Goal: Transaction & Acquisition: Purchase product/service

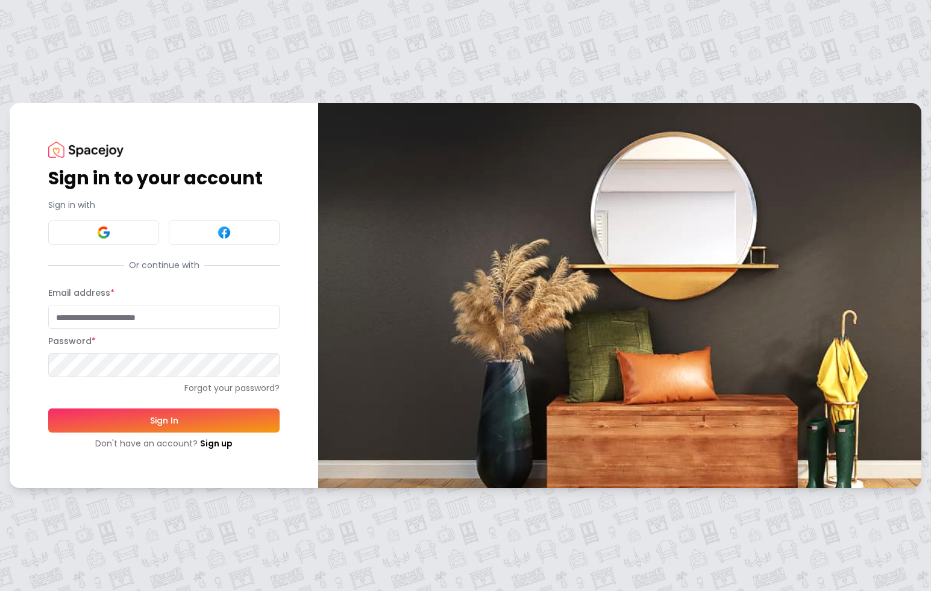
click at [153, 312] on input "Email address *" at bounding box center [163, 317] width 231 height 24
click at [97, 240] on button at bounding box center [103, 233] width 111 height 24
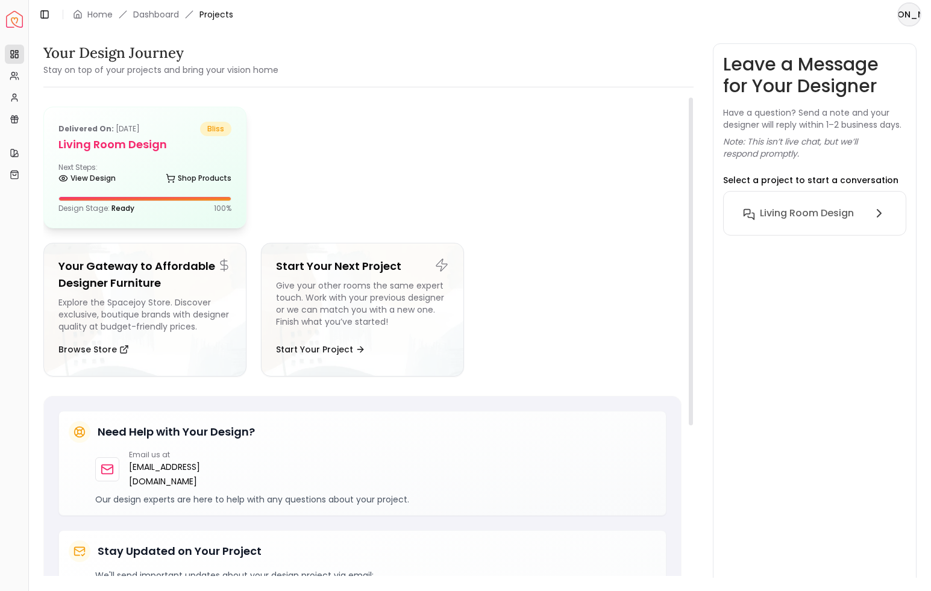
click at [101, 136] on h5 "Living Room Design" at bounding box center [144, 144] width 173 height 17
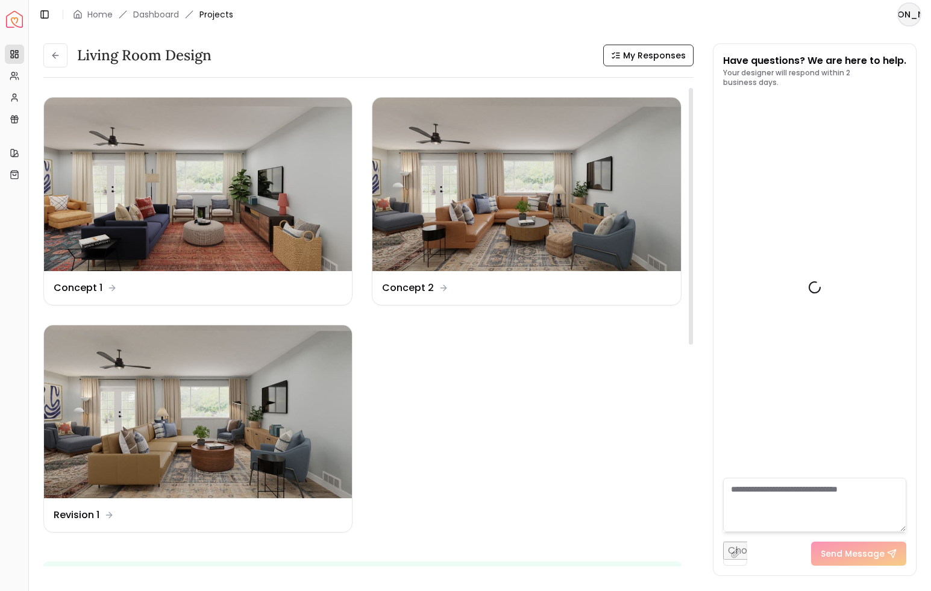
scroll to position [516, 0]
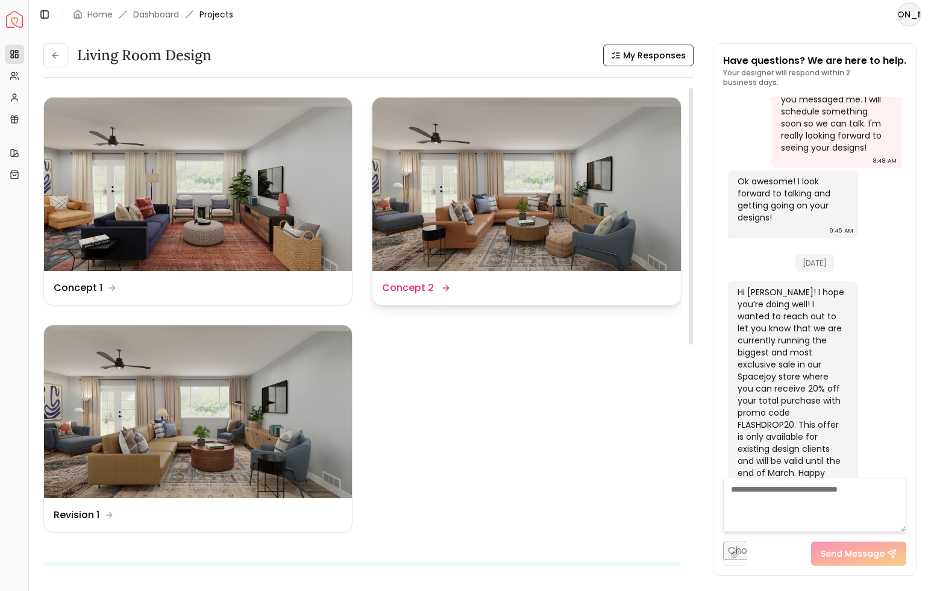
click at [479, 219] on img at bounding box center [527, 185] width 308 height 174
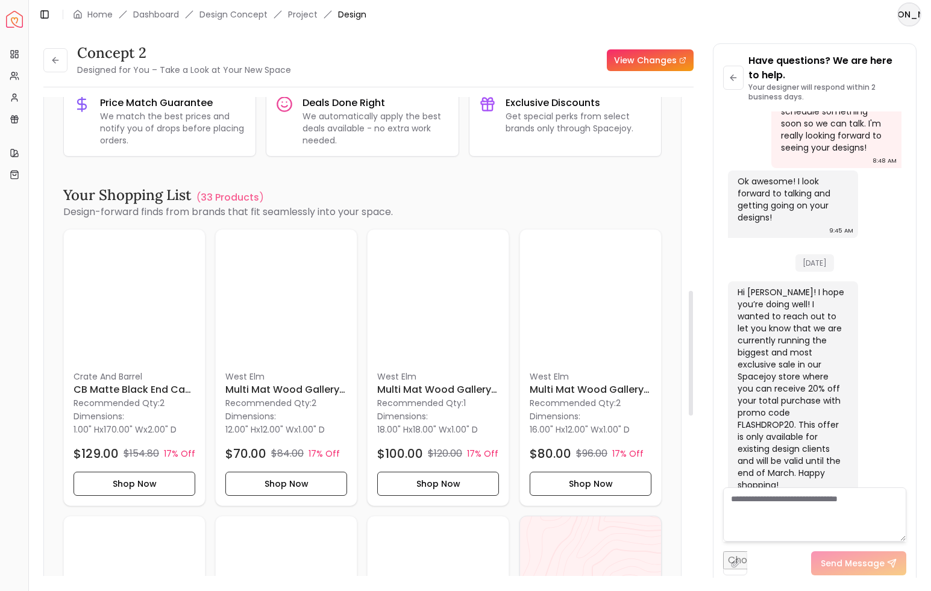
scroll to position [774, 0]
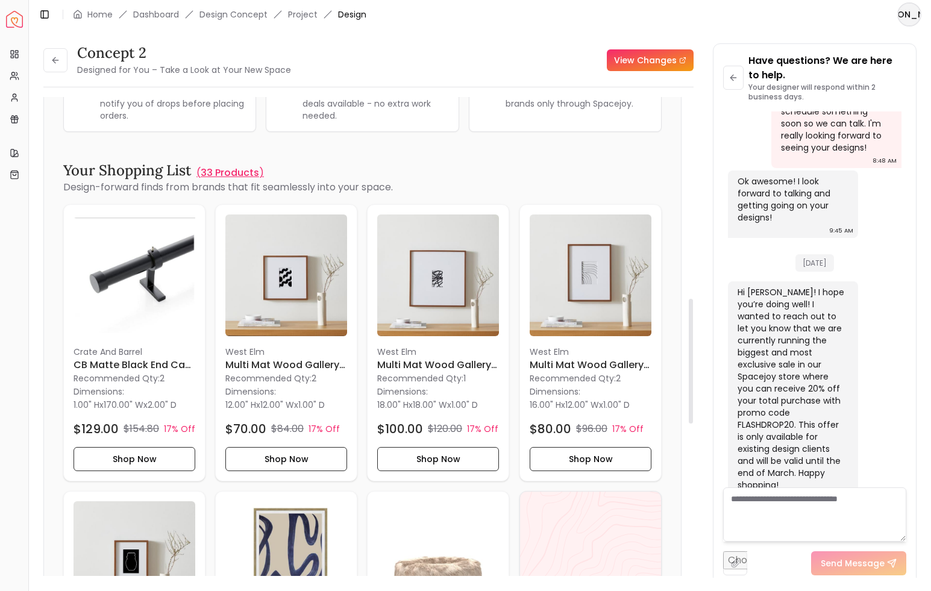
click at [213, 172] on p "33 Products" at bounding box center [230, 173] width 58 height 14
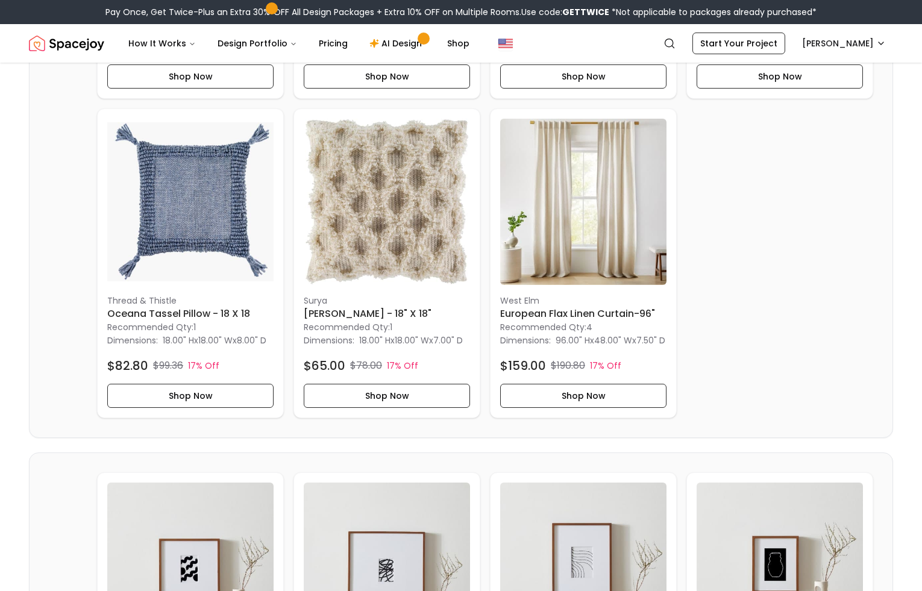
scroll to position [920, 0]
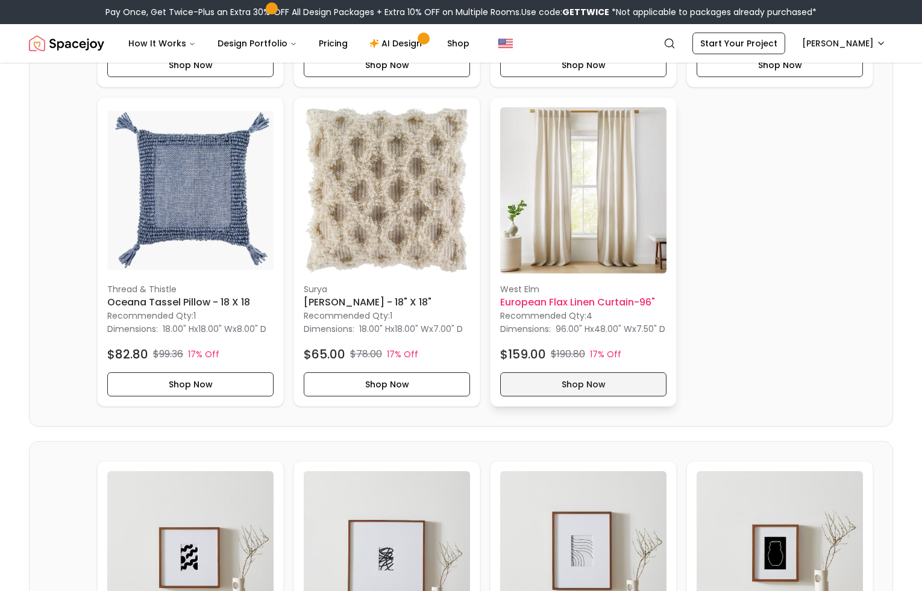
click at [578, 397] on button "Shop Now" at bounding box center [583, 385] width 166 height 24
